Goal: Task Accomplishment & Management: Use online tool/utility

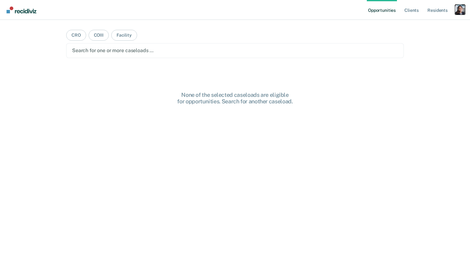
click at [459, 9] on div "Profile dropdown button" at bounding box center [460, 10] width 10 height 10
click at [429, 25] on link "Profile" at bounding box center [435, 25] width 50 height 5
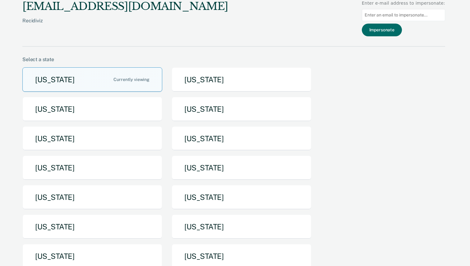
click at [96, 126] on div "Arizona Arkansas California Idaho Iowa Maine Michigan Missouri Nebraska New Yor…" at bounding box center [233, 185] width 423 height 236
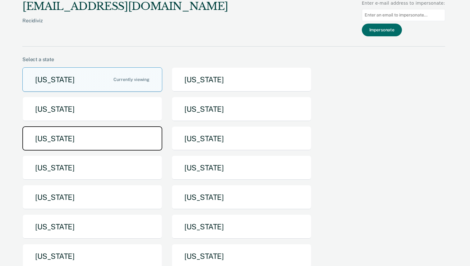
click at [96, 132] on button "Iowa" at bounding box center [92, 139] width 140 height 25
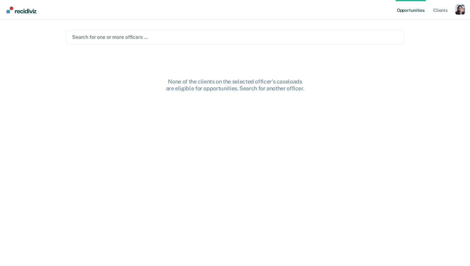
click at [246, 48] on main "Search for one or more officers … None of the clients on the selected officer's…" at bounding box center [235, 136] width 353 height 232
click at [246, 45] on main "Search for one or more officers … None of the clients on the selected officer's…" at bounding box center [235, 136] width 353 height 232
click at [244, 41] on div "Search for one or more officers …" at bounding box center [235, 37] width 327 height 8
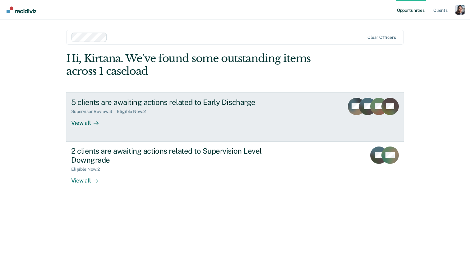
click at [180, 122] on div "5 clients are awaiting actions related to Early Discharge Supervisor Review : 3…" at bounding box center [187, 112] width 233 height 29
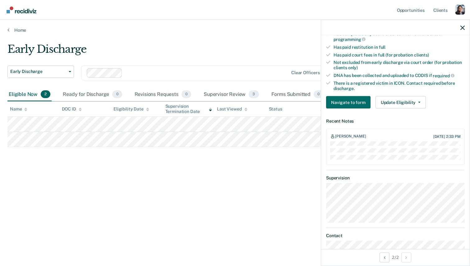
scroll to position [142, 0]
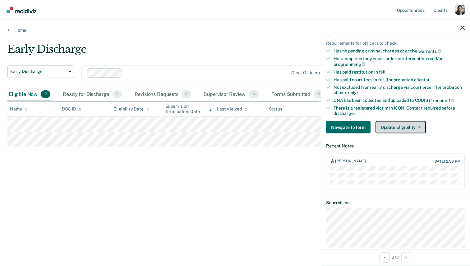
click at [402, 121] on button "Update Eligibility" at bounding box center [401, 127] width 50 height 12
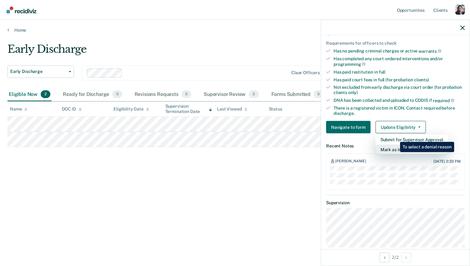
click at [395, 145] on button "Mark as Ineligible" at bounding box center [412, 150] width 73 height 10
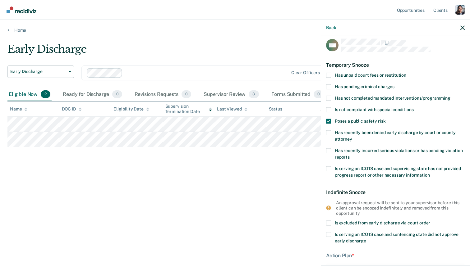
scroll to position [0, 0]
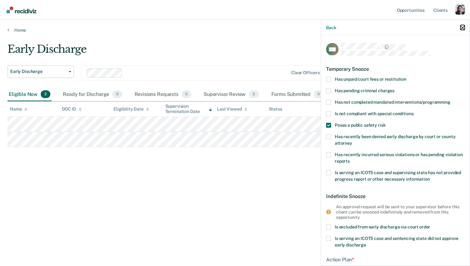
click at [464, 28] on icon "button" at bounding box center [462, 27] width 4 height 4
